Goal: Transaction & Acquisition: Purchase product/service

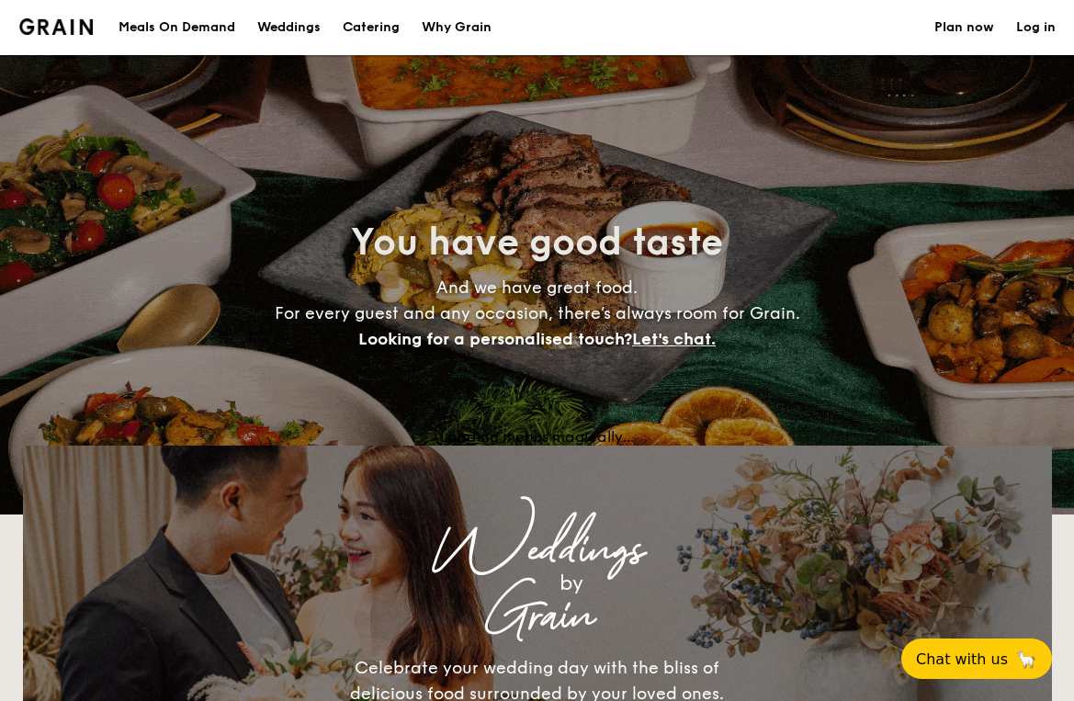
select select
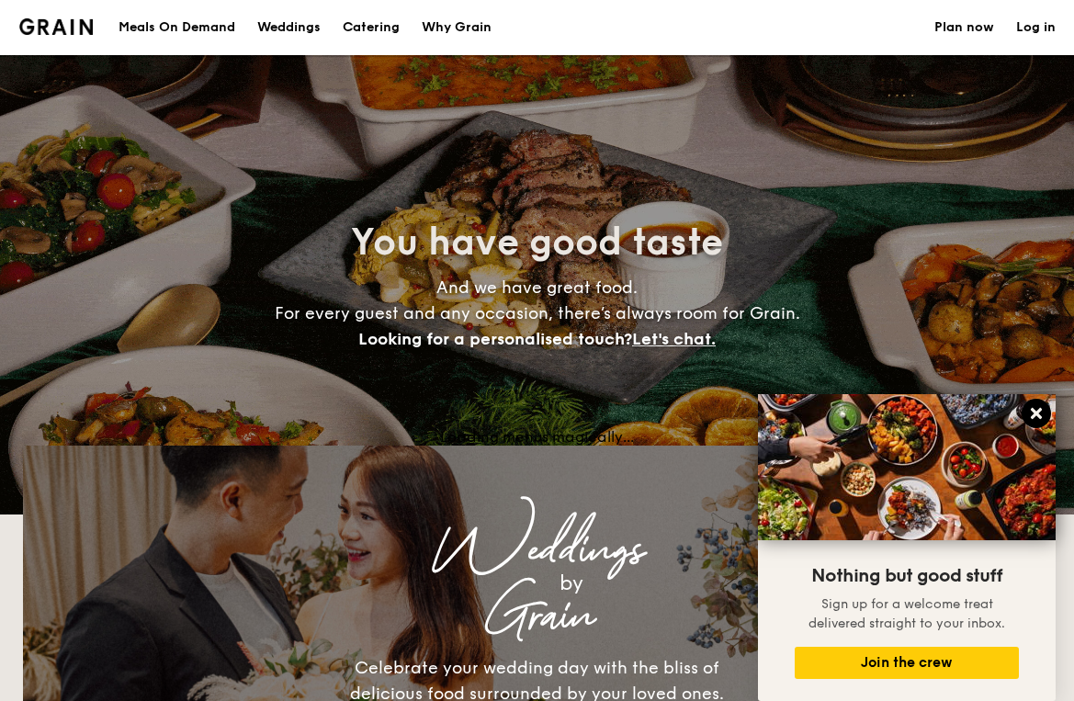
click at [1034, 417] on icon at bounding box center [1036, 413] width 11 height 11
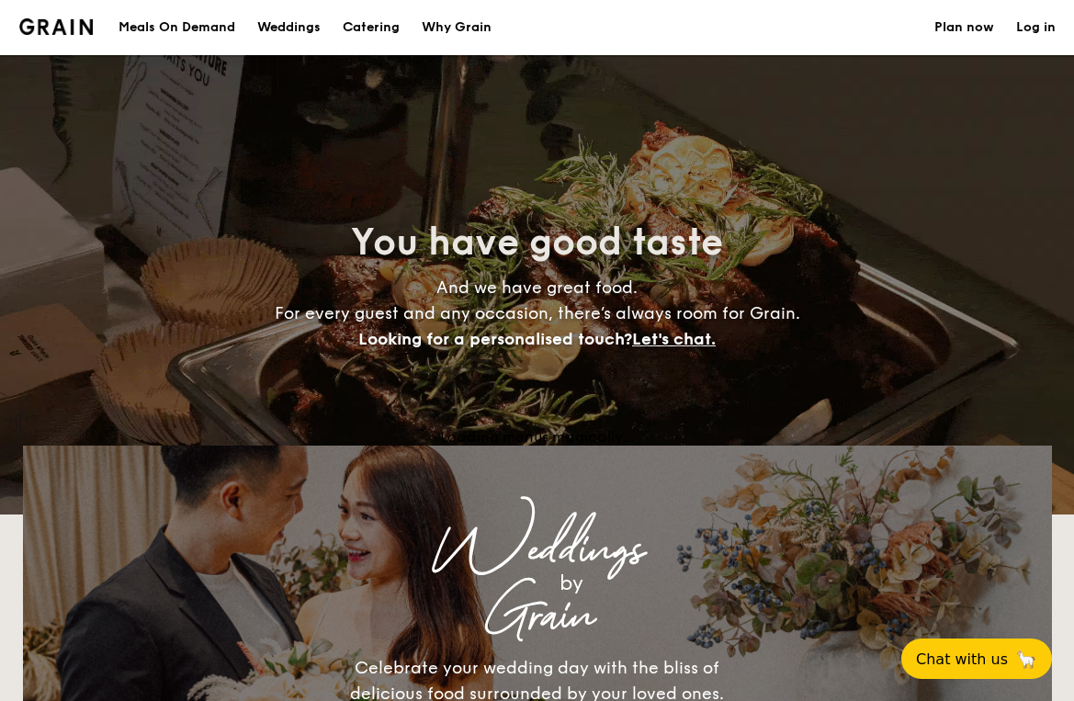
click at [375, 22] on h1 "Catering" at bounding box center [371, 27] width 57 height 55
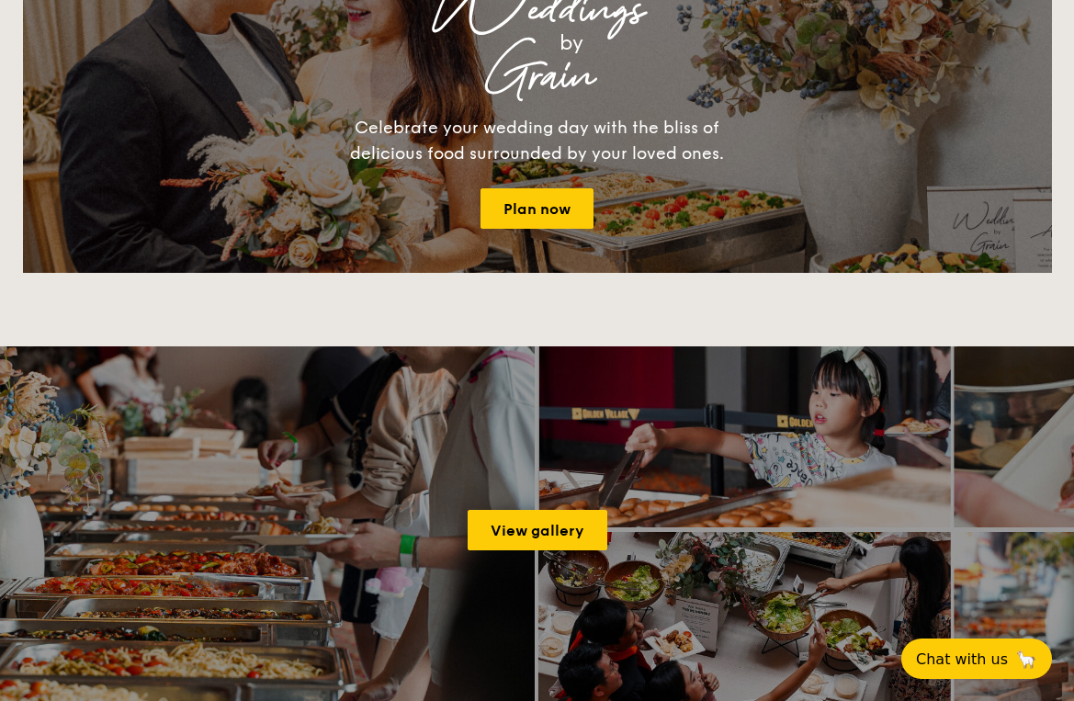
scroll to position [580, 0]
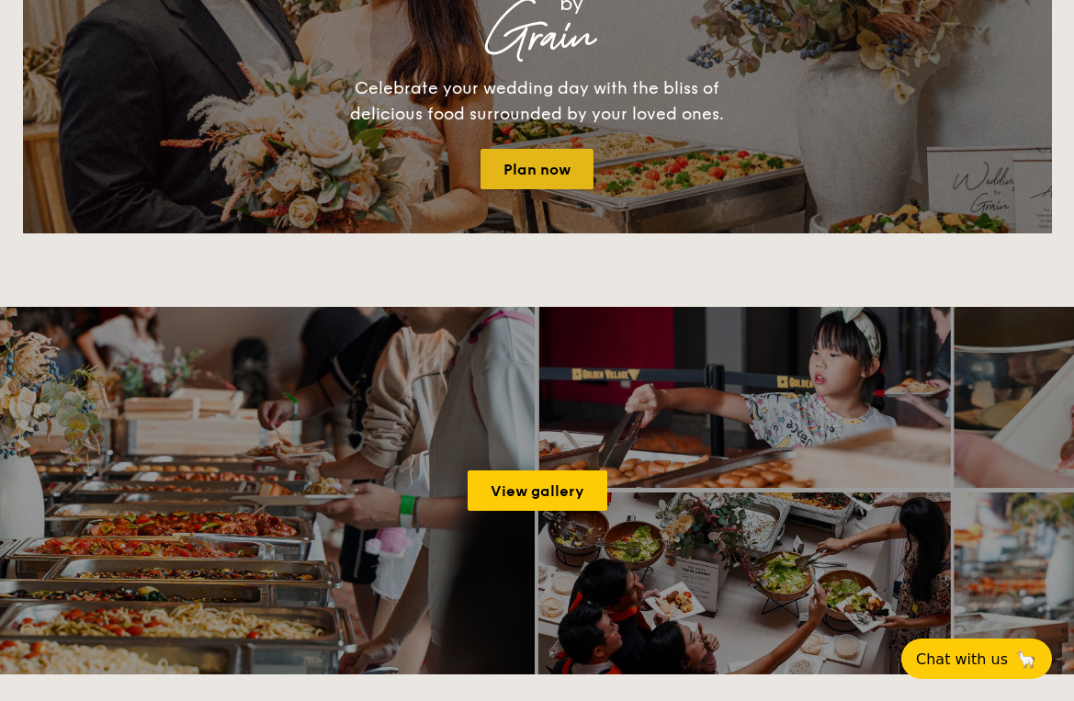
click at [562, 171] on link "Plan now" at bounding box center [537, 169] width 113 height 40
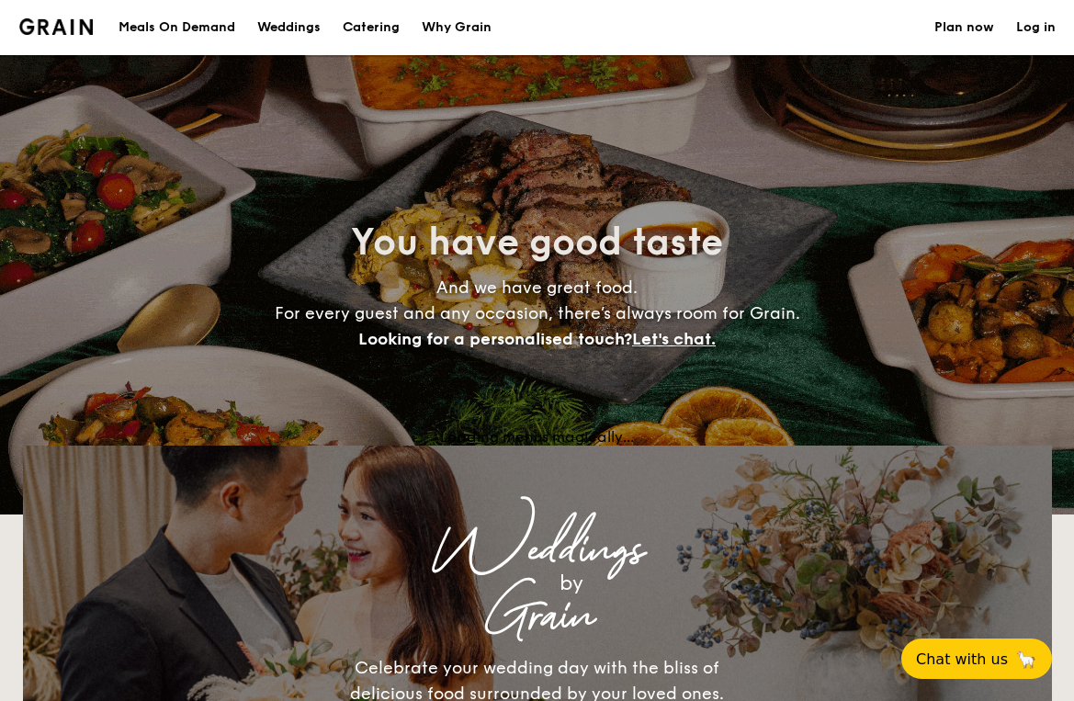
select select
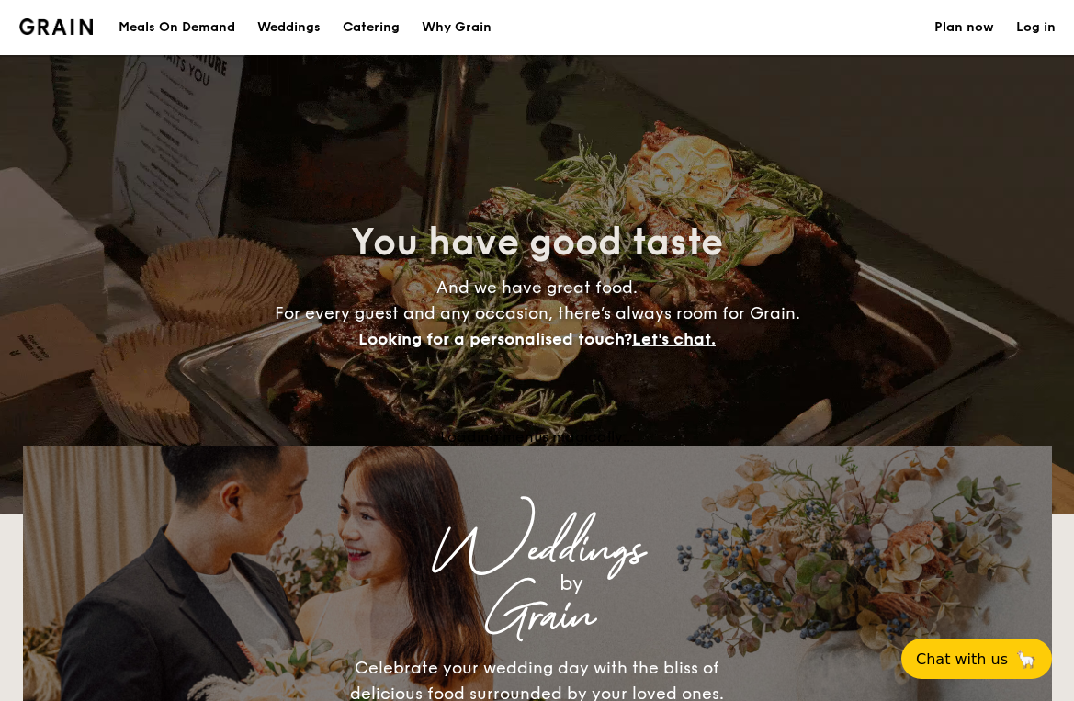
click at [210, 25] on div "Meals On Demand" at bounding box center [177, 27] width 117 height 55
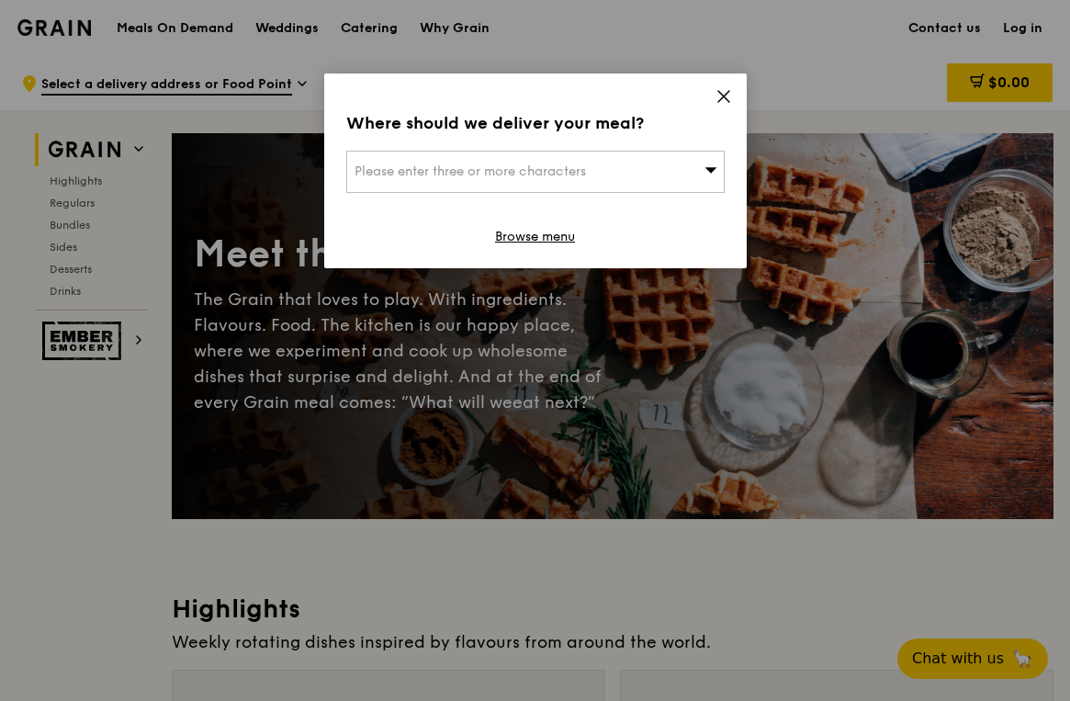
click at [730, 99] on icon at bounding box center [724, 96] width 17 height 17
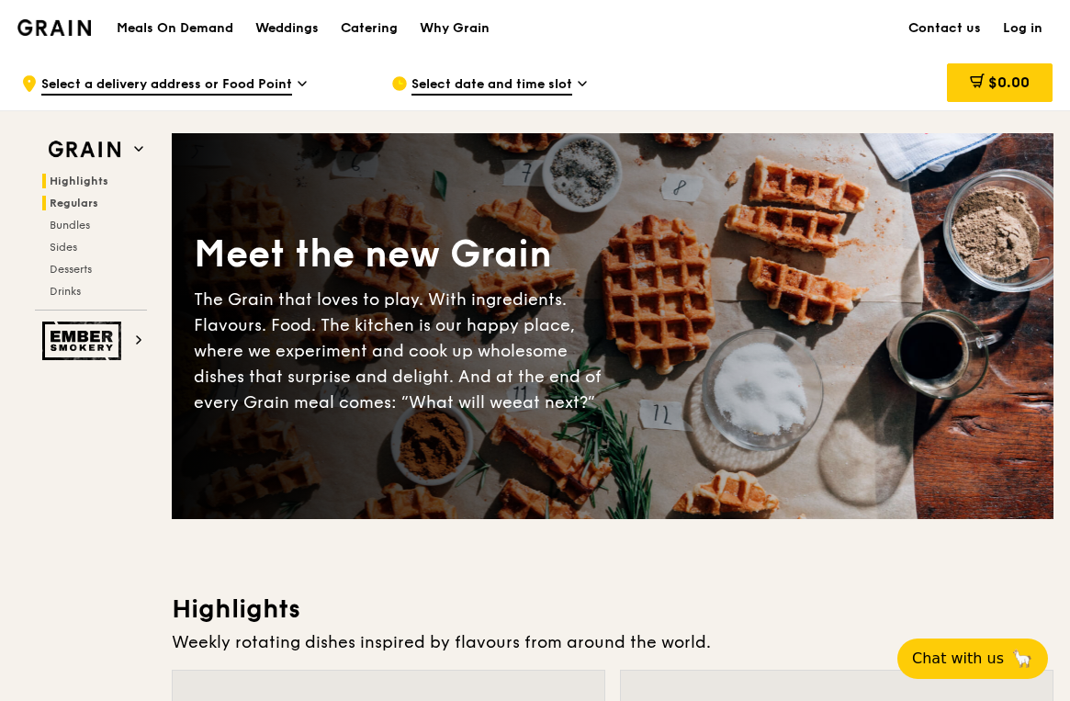
click at [83, 197] on span "Regulars" at bounding box center [74, 203] width 49 height 13
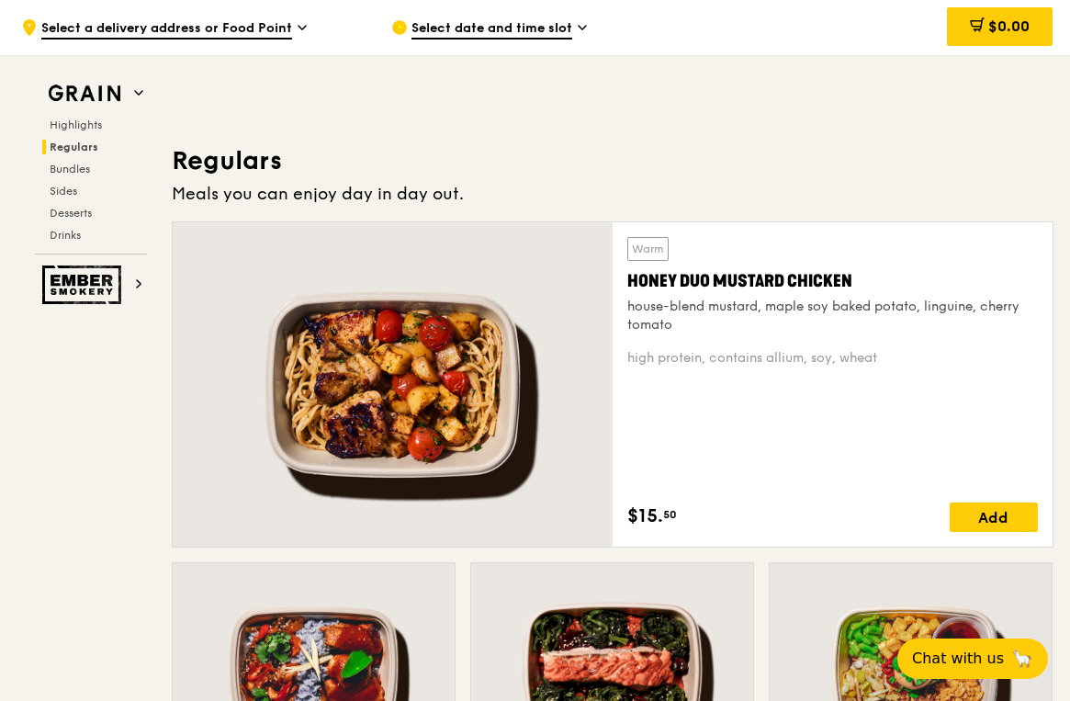
scroll to position [870, 0]
